Goal: Task Accomplishment & Management: Use online tool/utility

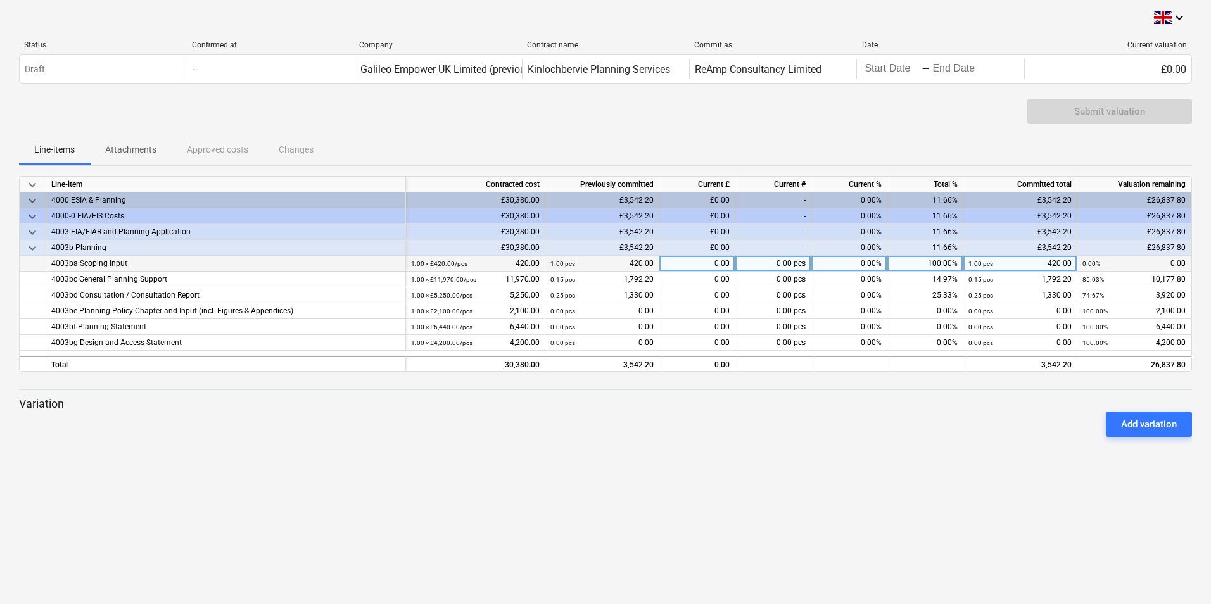
click at [696, 262] on div "0.00" at bounding box center [697, 264] width 76 height 16
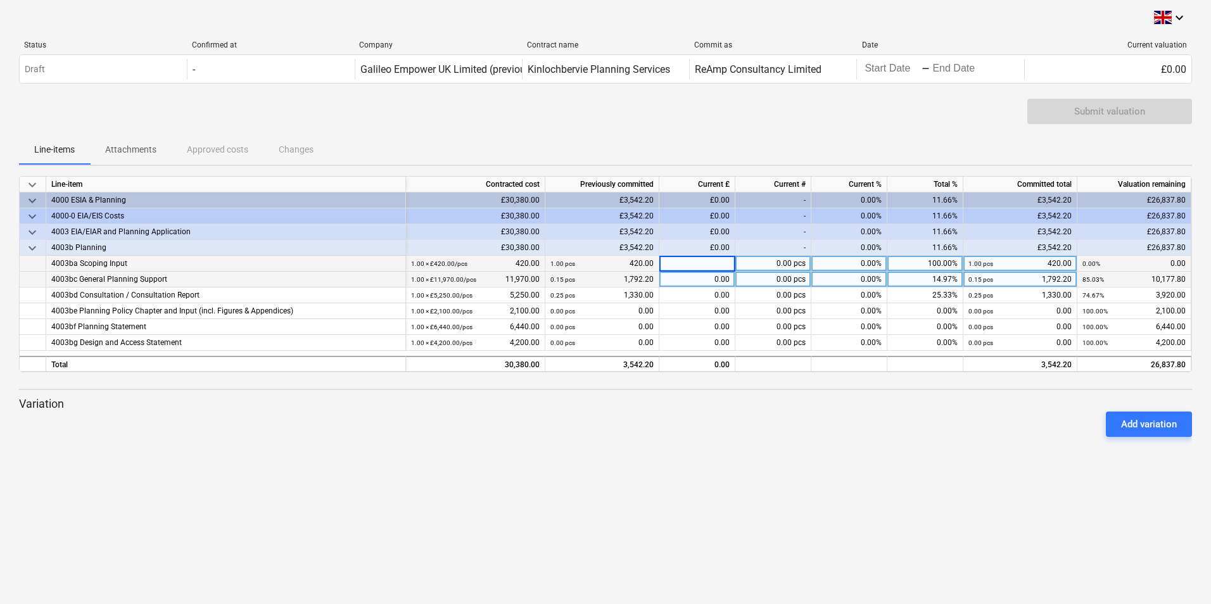
click at [686, 284] on div "0.00" at bounding box center [697, 280] width 76 height 16
type input "2555"
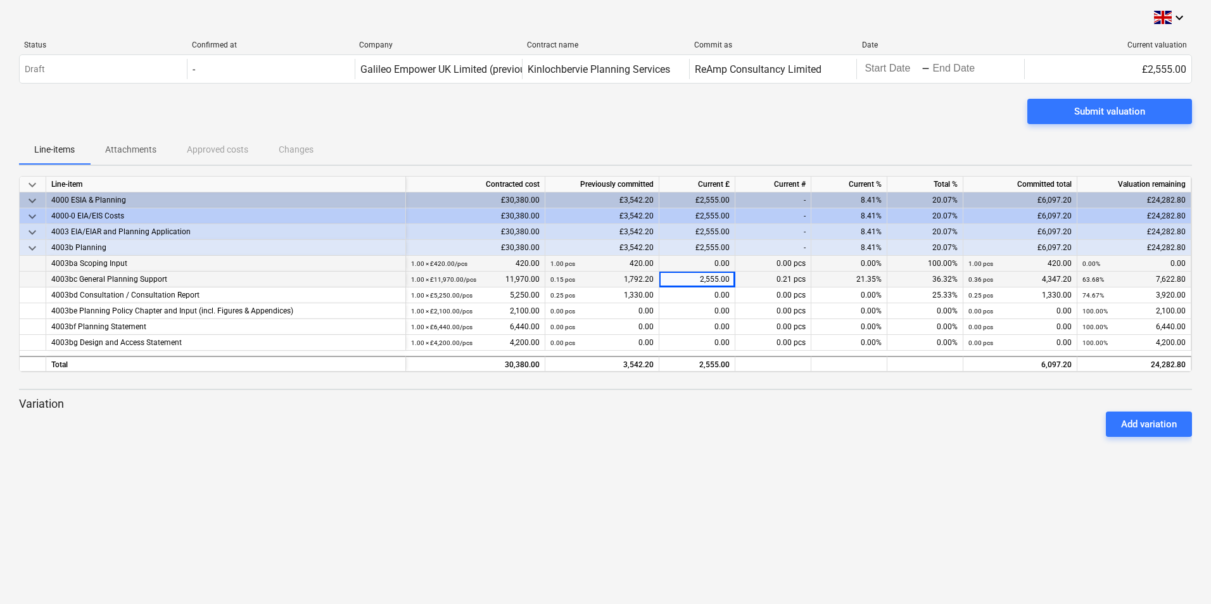
click at [683, 422] on div "Add variation" at bounding box center [605, 423] width 1183 height 35
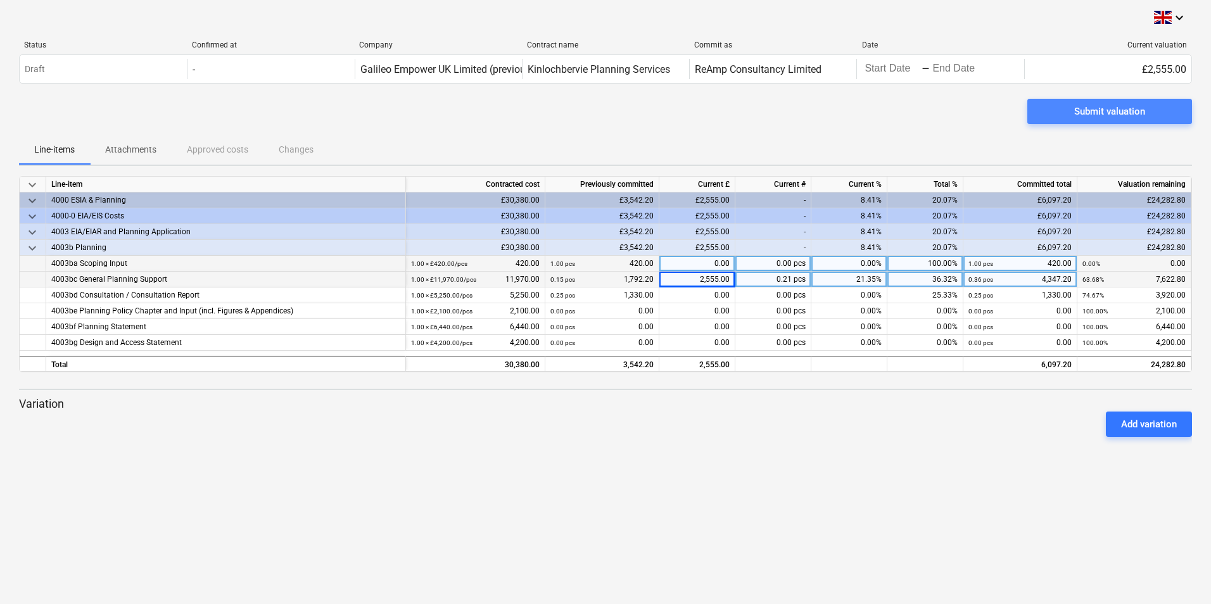
click at [967, 113] on div "Submit valuation" at bounding box center [1109, 111] width 71 height 16
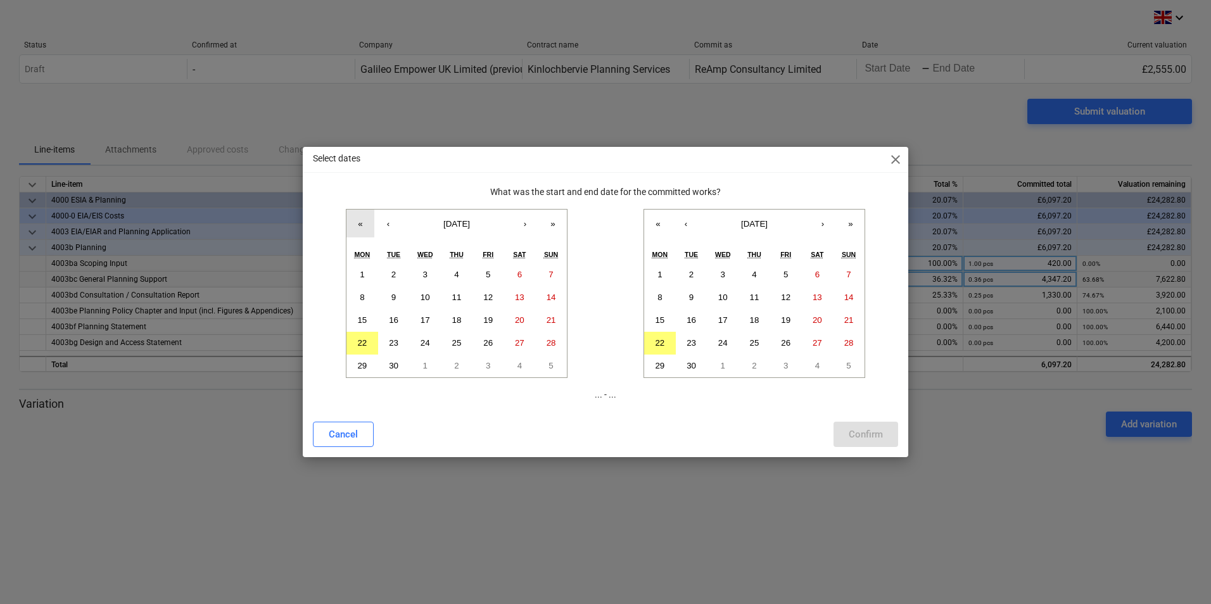
click at [361, 228] on button "«" at bounding box center [360, 224] width 28 height 28
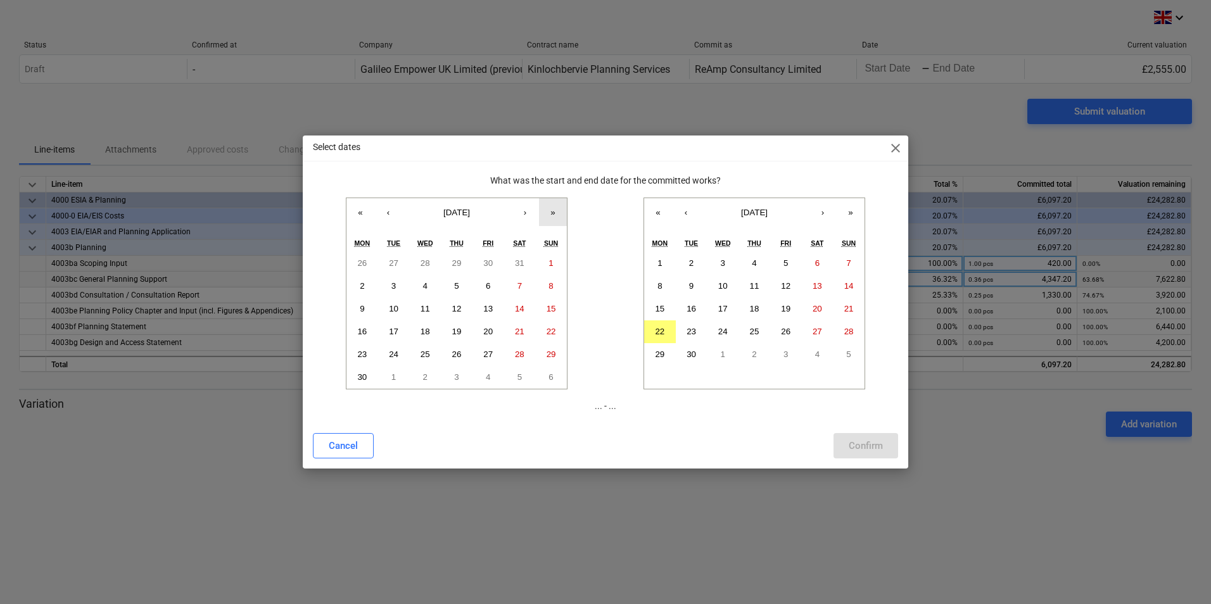
click at [546, 213] on button "»" at bounding box center [553, 212] width 28 height 28
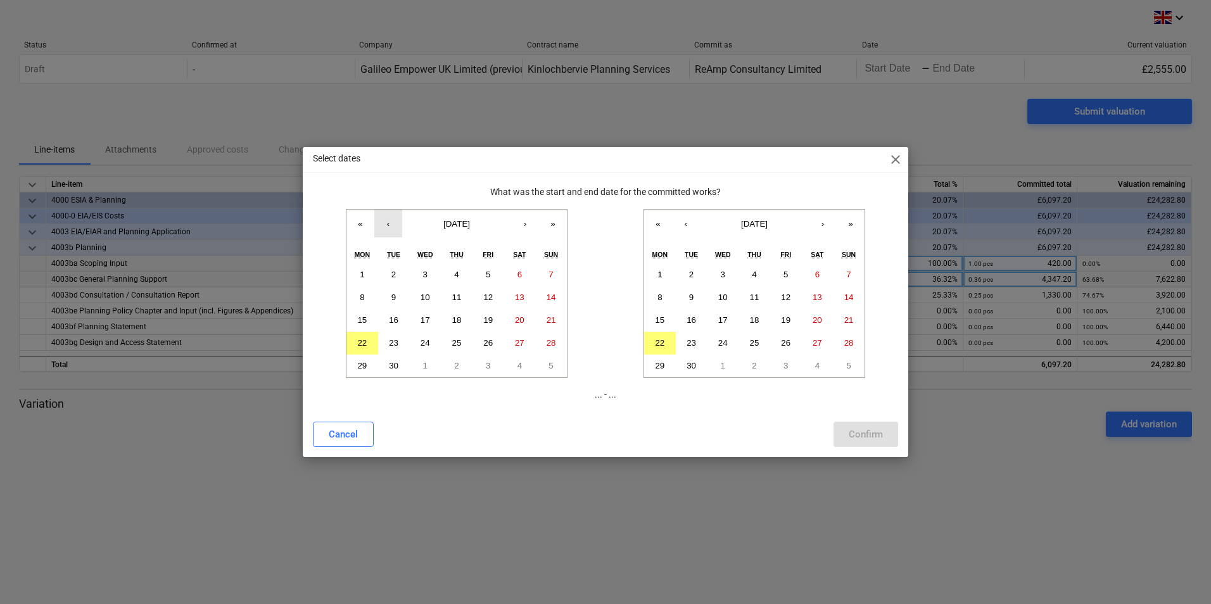
click at [384, 225] on button "‹" at bounding box center [388, 224] width 28 height 28
click at [484, 340] on abbr "22" at bounding box center [487, 342] width 9 height 9
click at [790, 322] on abbr "19" at bounding box center [785, 319] width 9 height 9
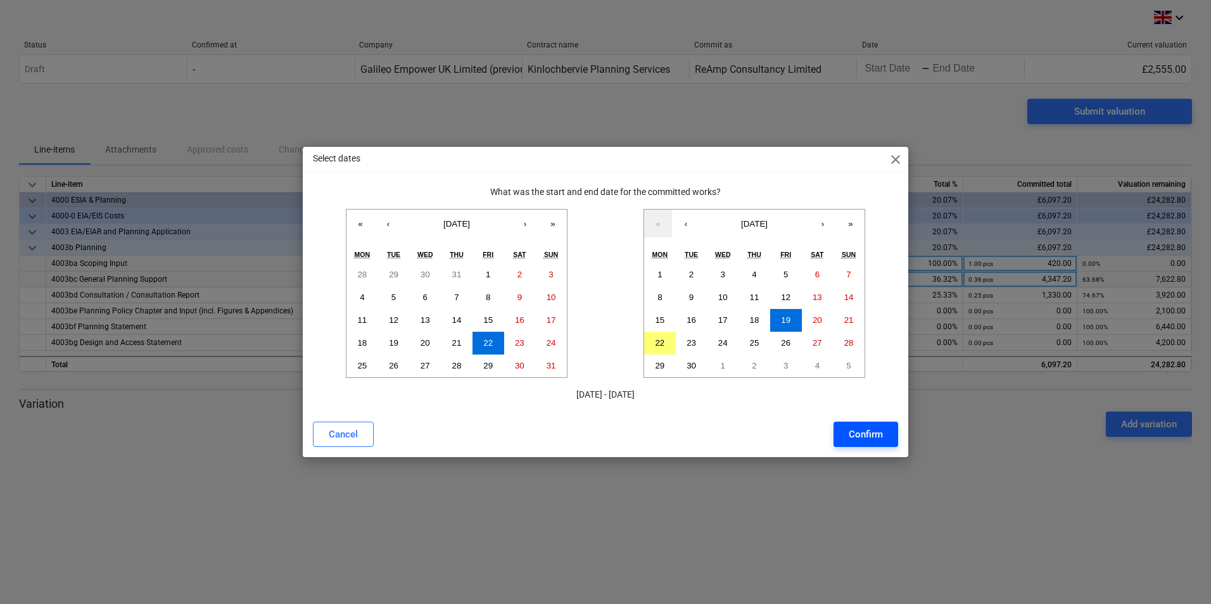
click at [855, 429] on div "Confirm" at bounding box center [865, 434] width 34 height 16
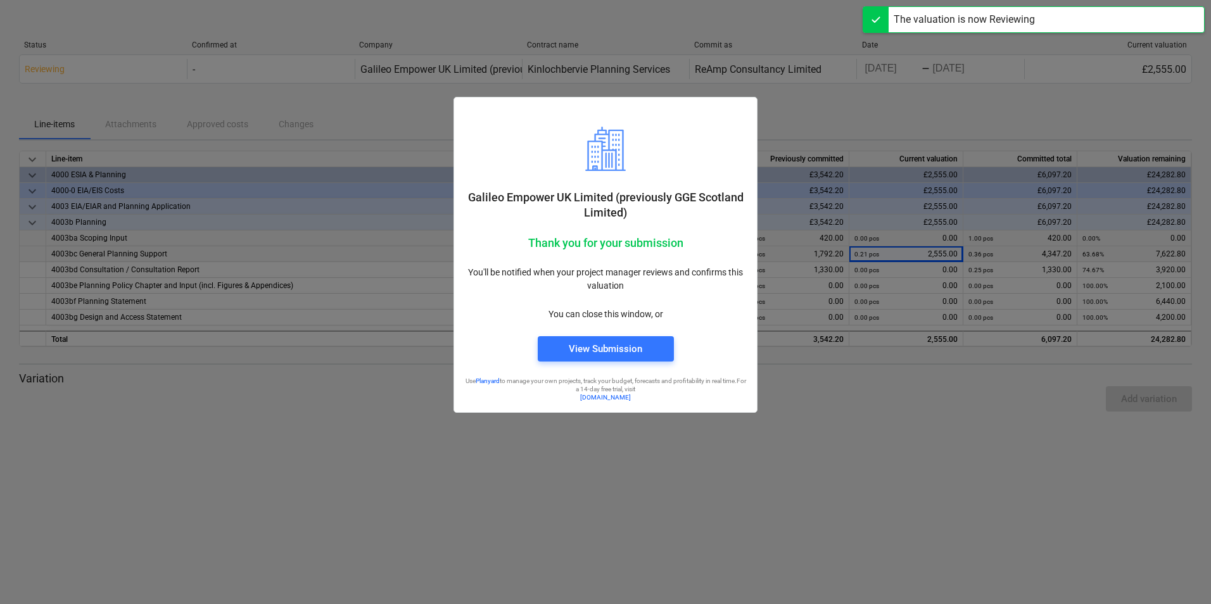
click at [789, 407] on div at bounding box center [605, 302] width 1211 height 604
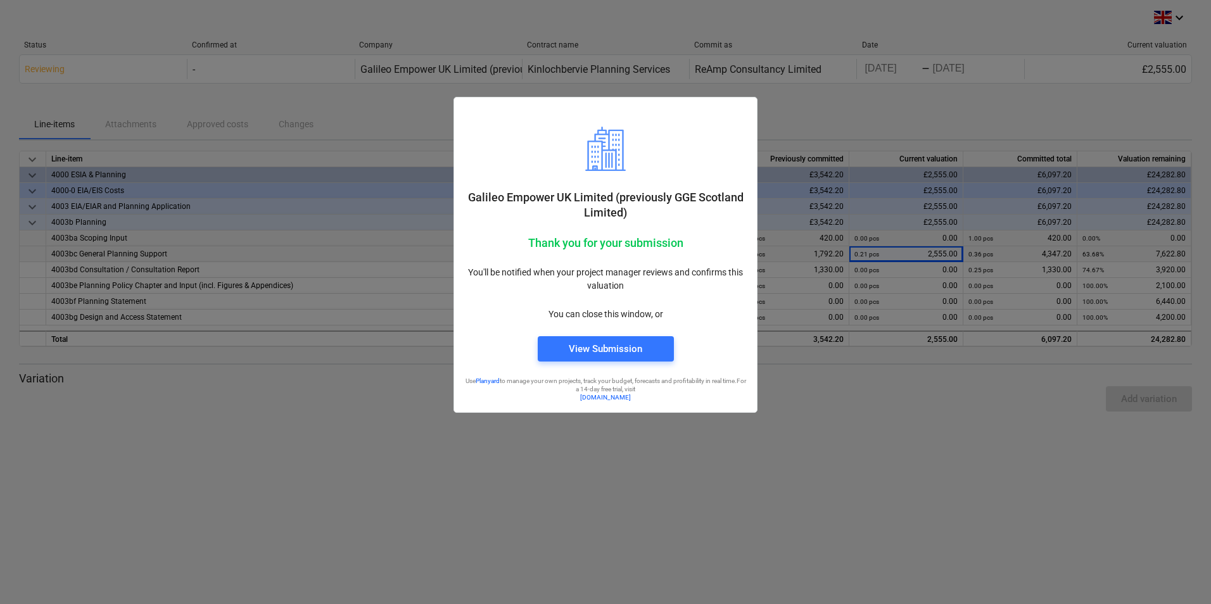
click at [729, 127] on div "Galileo Empower UK Limited (previously GGE Scotland Limited)" at bounding box center [605, 174] width 282 height 94
click at [940, 35] on div at bounding box center [605, 302] width 1211 height 604
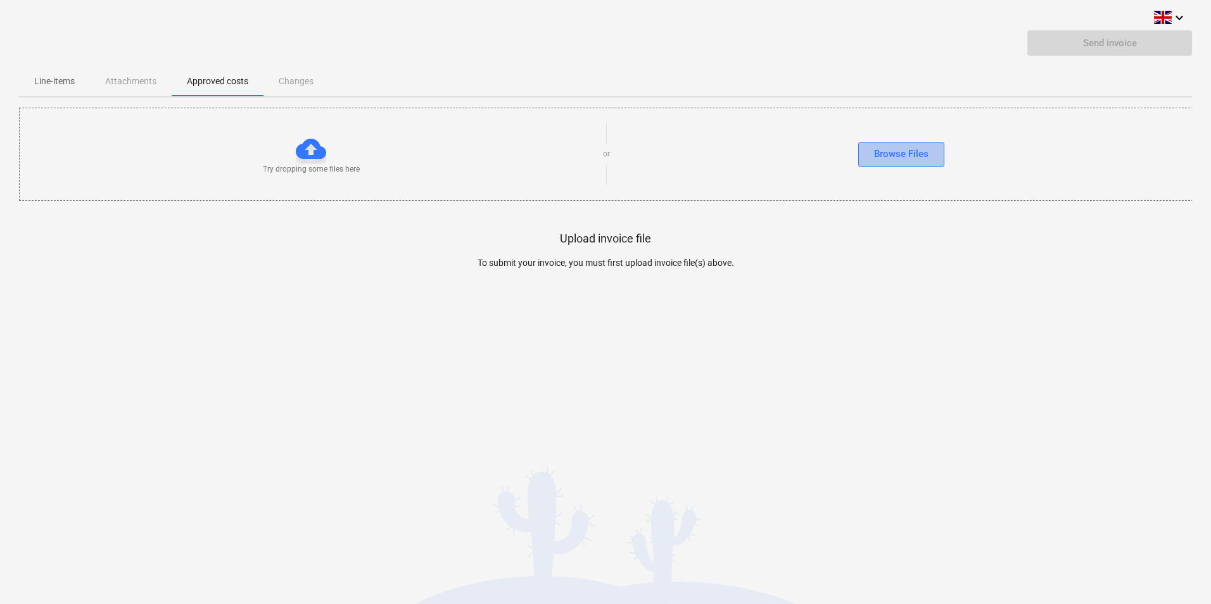
click at [897, 153] on div "Browse Files" at bounding box center [901, 154] width 54 height 16
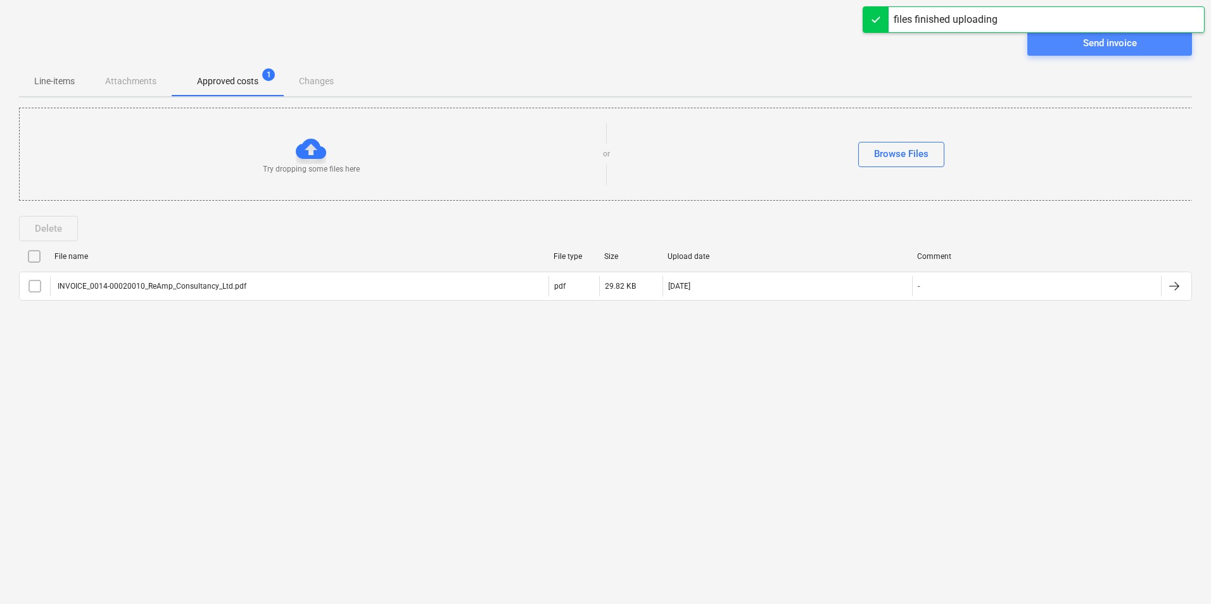
click at [1106, 41] on div "Send invoice" at bounding box center [1110, 43] width 54 height 16
